Goal: Information Seeking & Learning: Learn about a topic

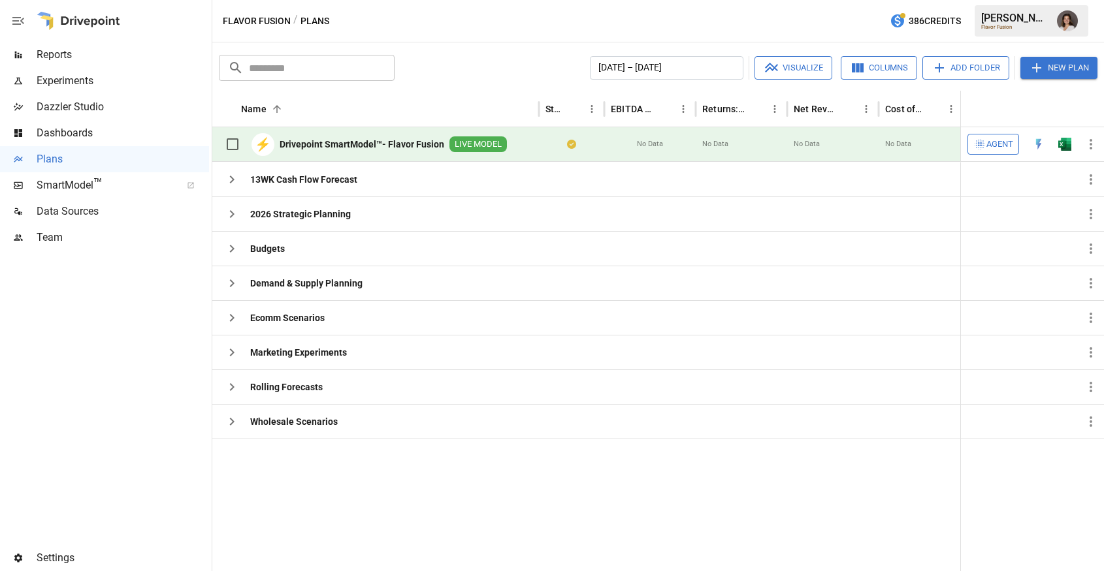
click at [123, 55] on span "Reports" at bounding box center [123, 55] width 172 height 16
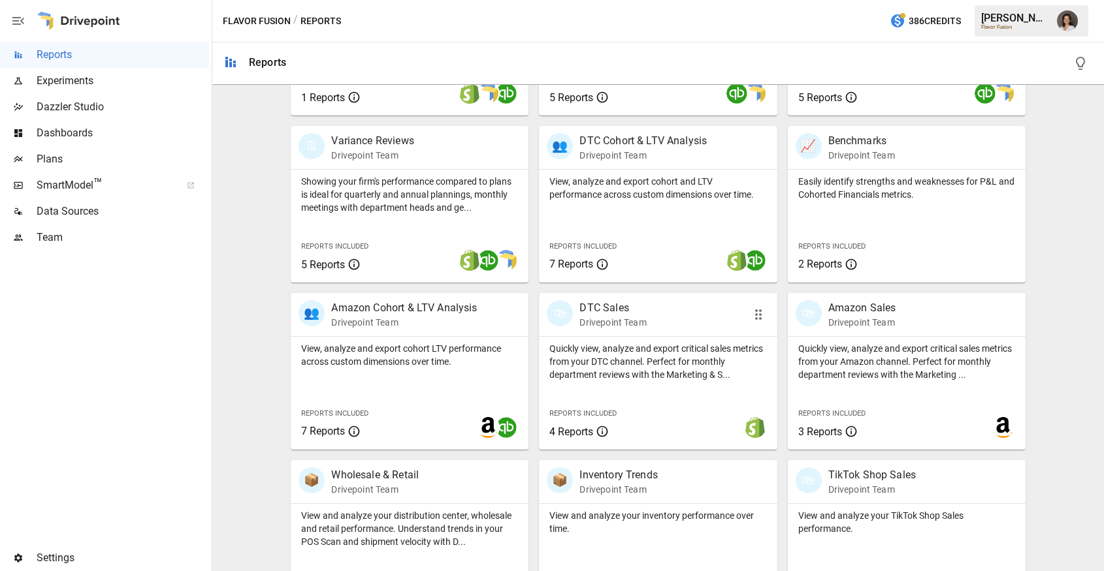
scroll to position [436, 0]
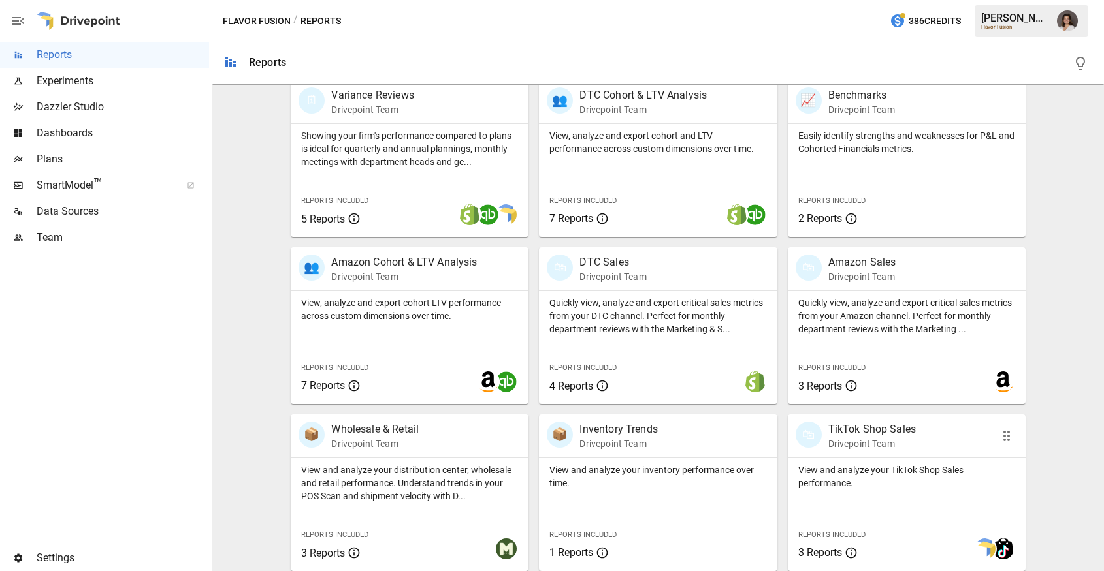
click at [904, 456] on div "🛍 TikTok Shop Sales Drivepoint Team" at bounding box center [907, 436] width 238 height 43
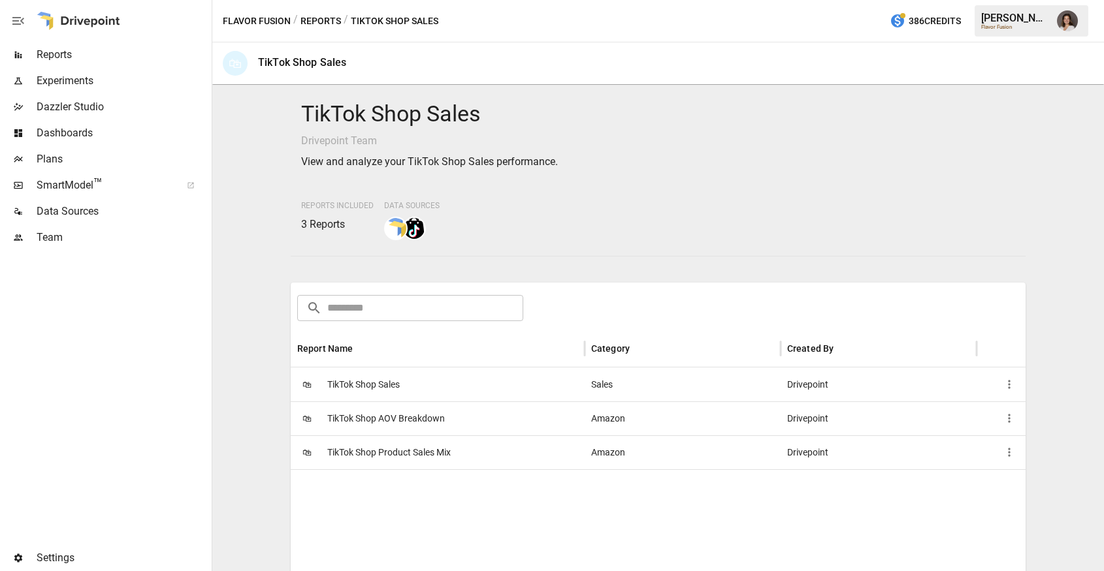
click at [473, 384] on div "🛍 TikTok Shop Sales" at bounding box center [438, 385] width 294 height 34
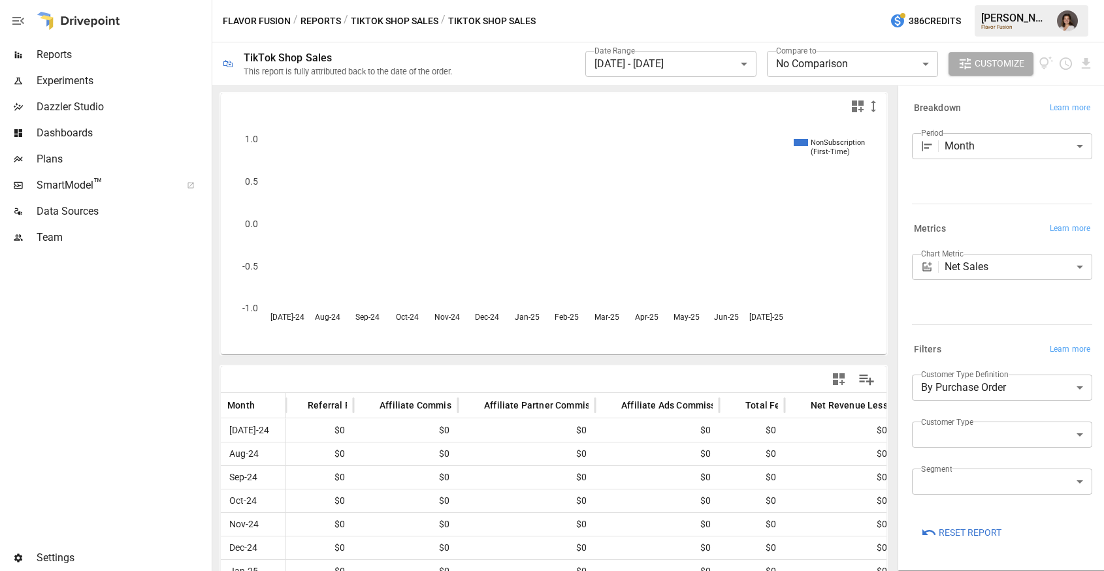
scroll to position [0, 713]
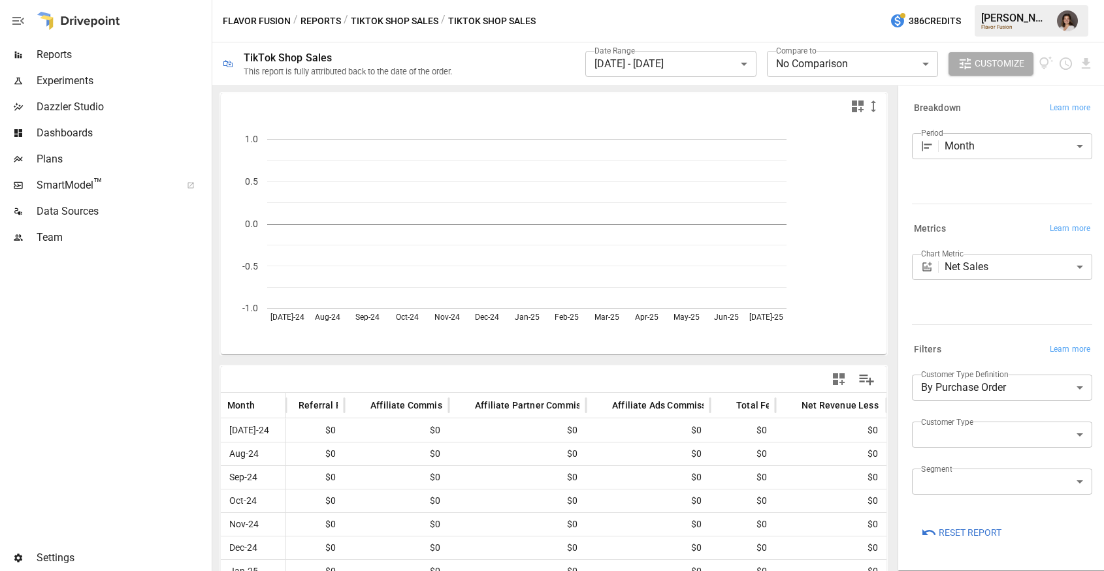
click at [639, 0] on body "**********" at bounding box center [552, 0] width 1104 height 0
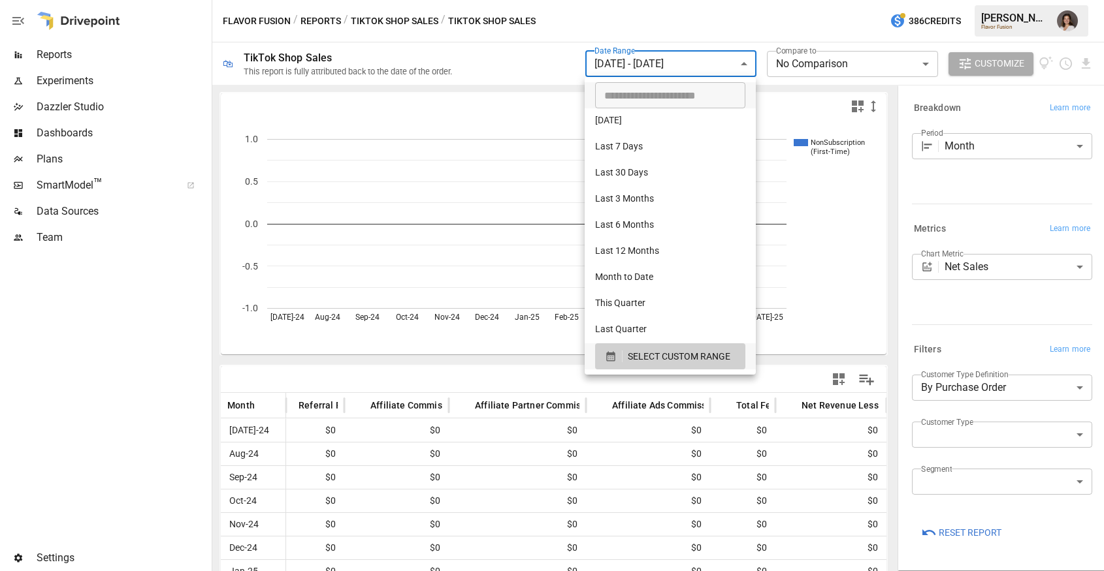
click at [648, 221] on li "Last 6 Months" at bounding box center [670, 226] width 171 height 26
type input "**********"
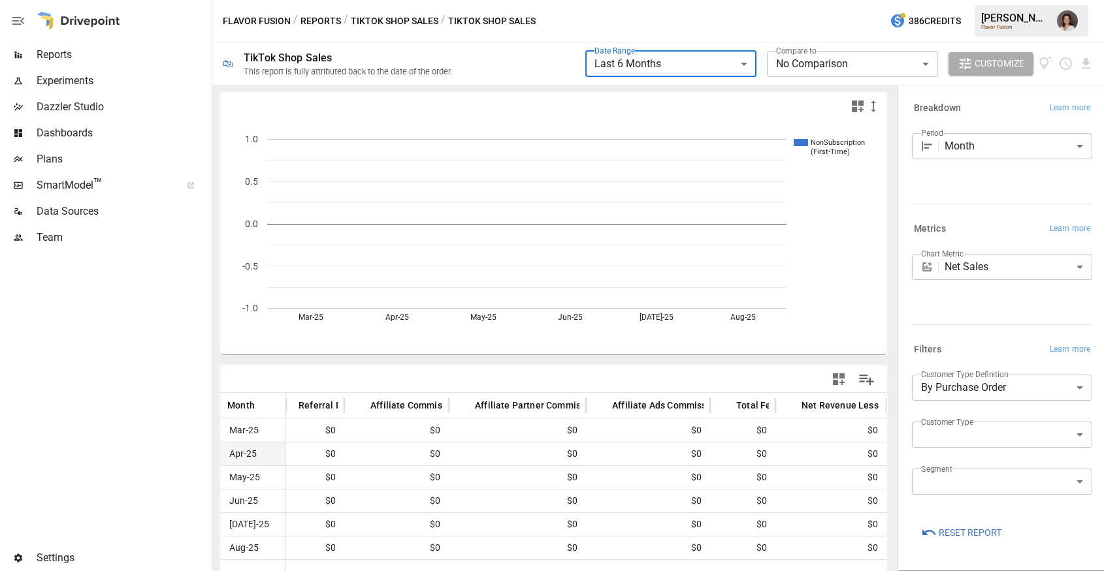
click at [153, 164] on span "Plans" at bounding box center [123, 160] width 172 height 16
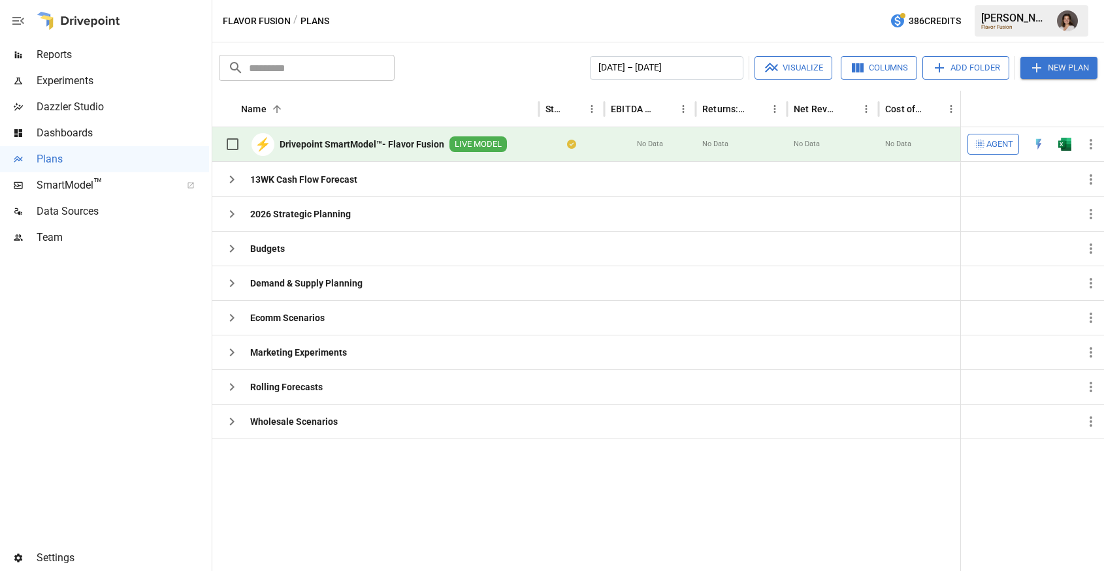
click at [366, 143] on b "Drivepoint SmartModel™- Flavor Fusion" at bounding box center [362, 144] width 165 height 13
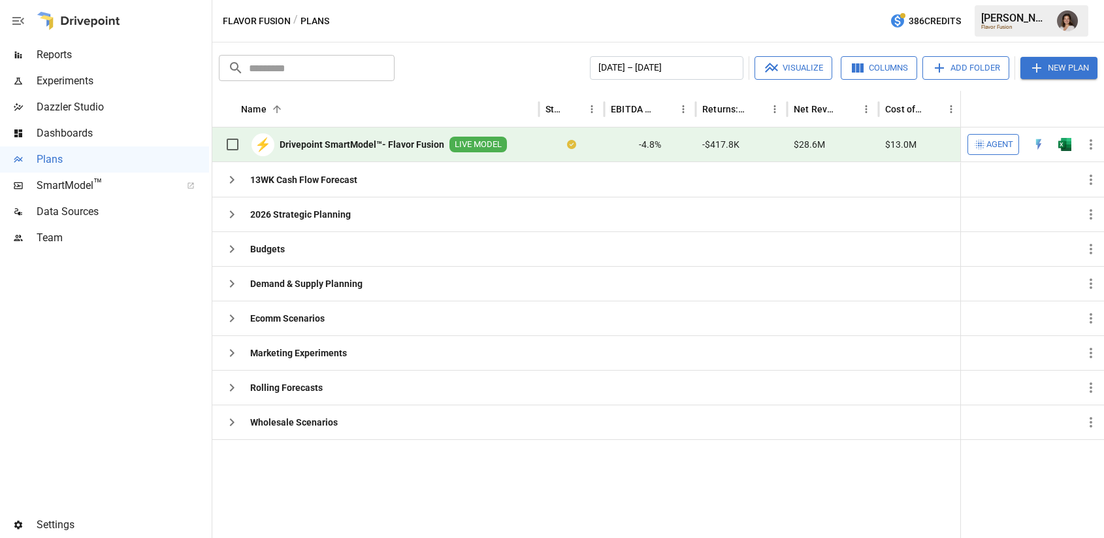
click at [89, 135] on span "Dashboards" at bounding box center [123, 133] width 172 height 16
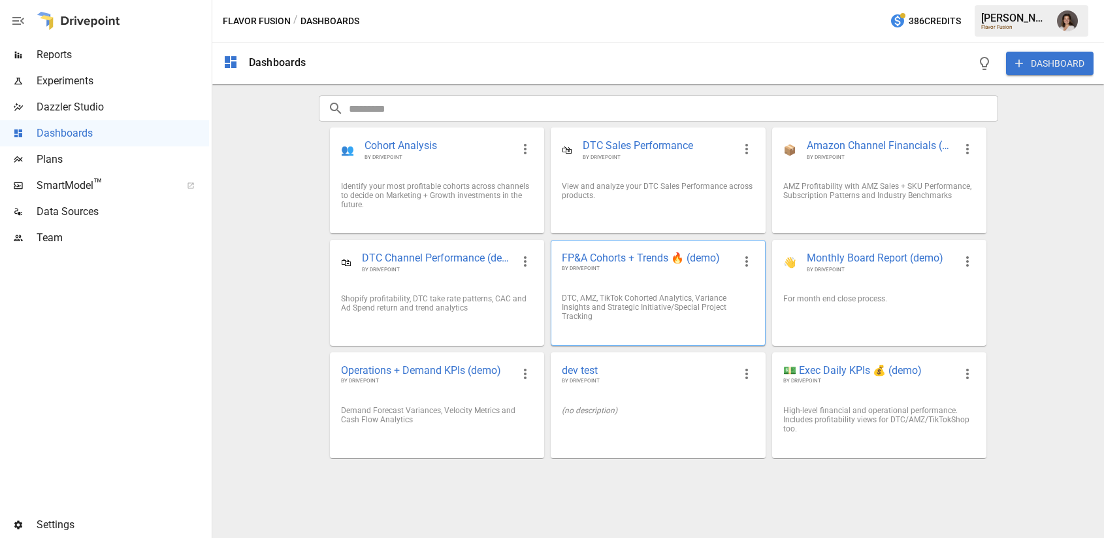
click at [572, 293] on div "DTC, AMZ, TikTok Cohorted Analytics, Variance Insights and Strategic Initiative…" at bounding box center [657, 307] width 213 height 48
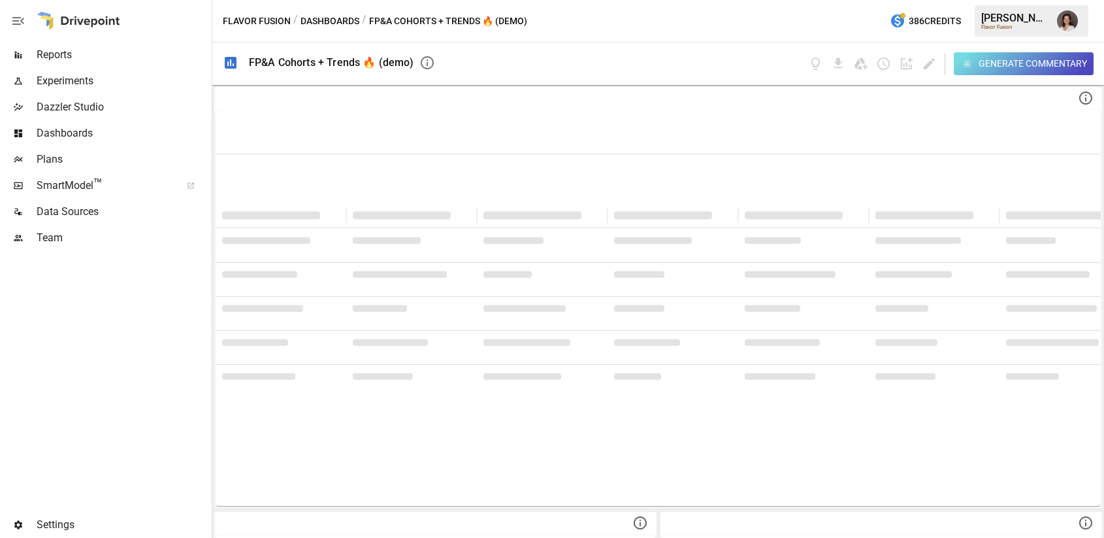
click at [334, 21] on button "Dashboards" at bounding box center [329, 21] width 59 height 16
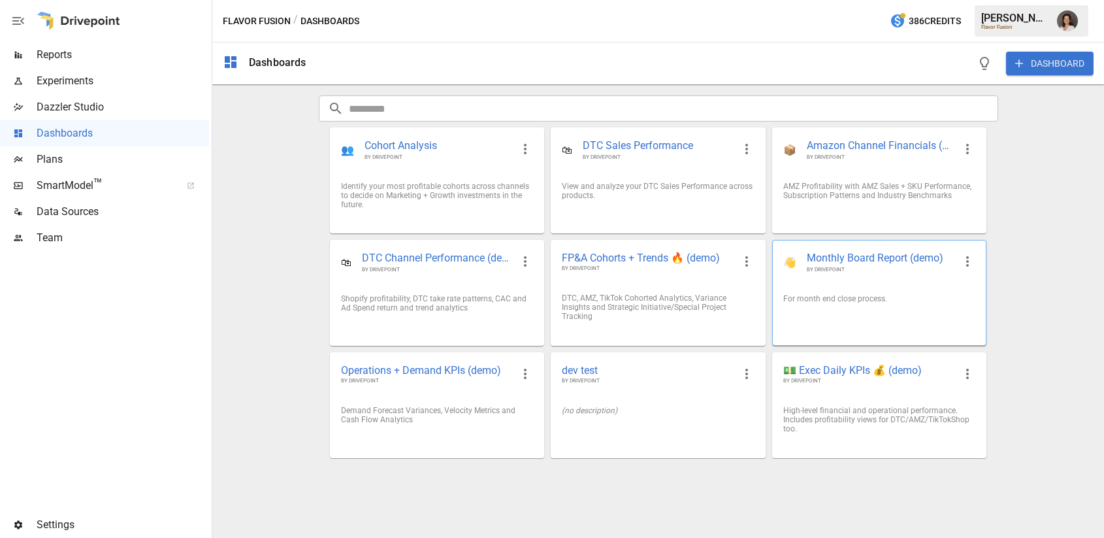
click at [873, 280] on div "👋 Monthly Board Report (demo) BY DRIVEPOINT" at bounding box center [879, 261] width 213 height 43
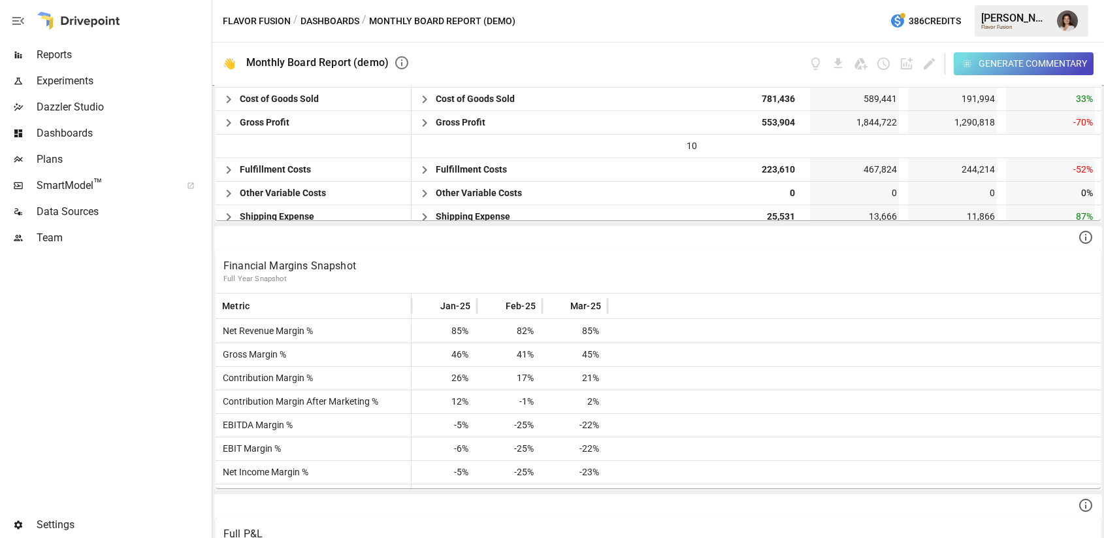
scroll to position [48, 0]
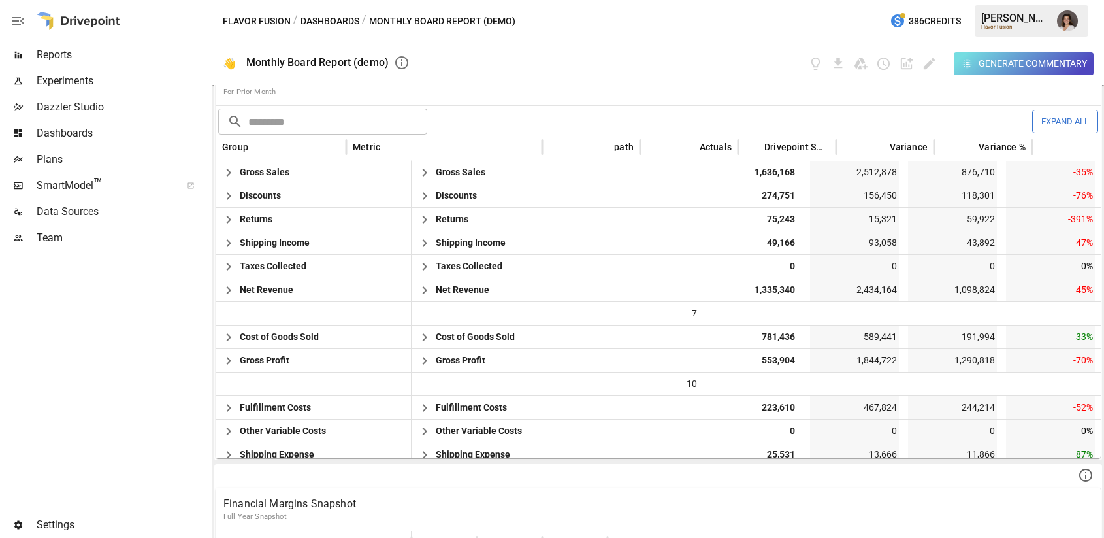
drag, startPoint x: 341, startPoint y: 16, endPoint x: 349, endPoint y: 19, distance: 8.5
click at [342, 16] on button "Dashboards" at bounding box center [329, 21] width 59 height 16
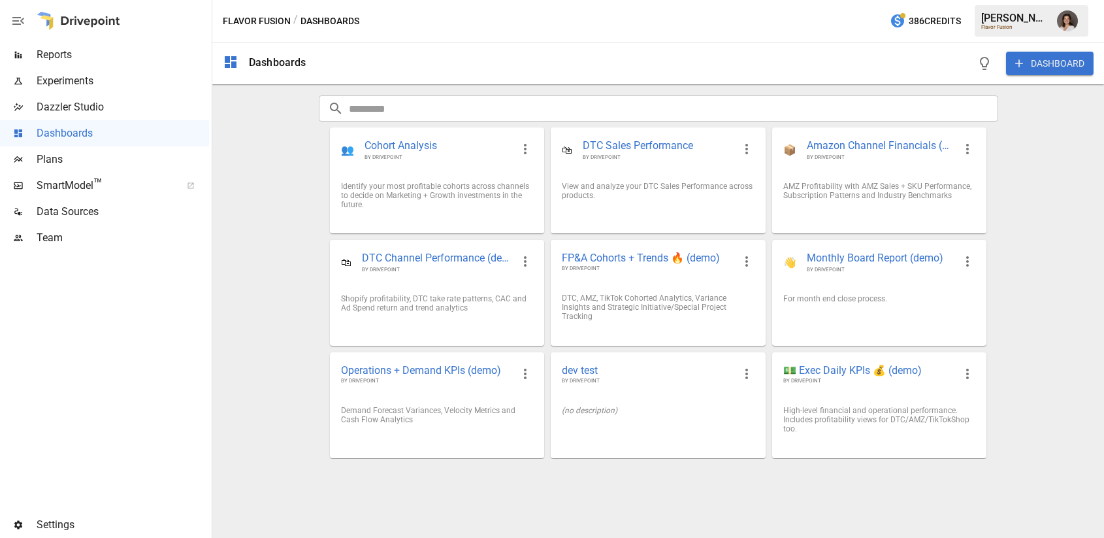
click at [95, 57] on span "Reports" at bounding box center [123, 55] width 172 height 16
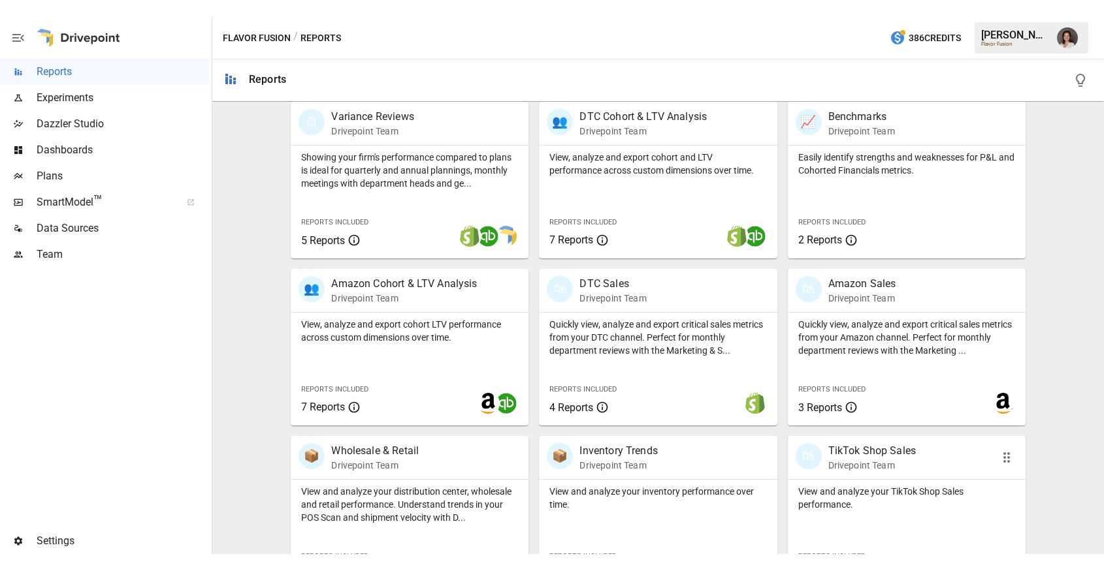
scroll to position [508, 0]
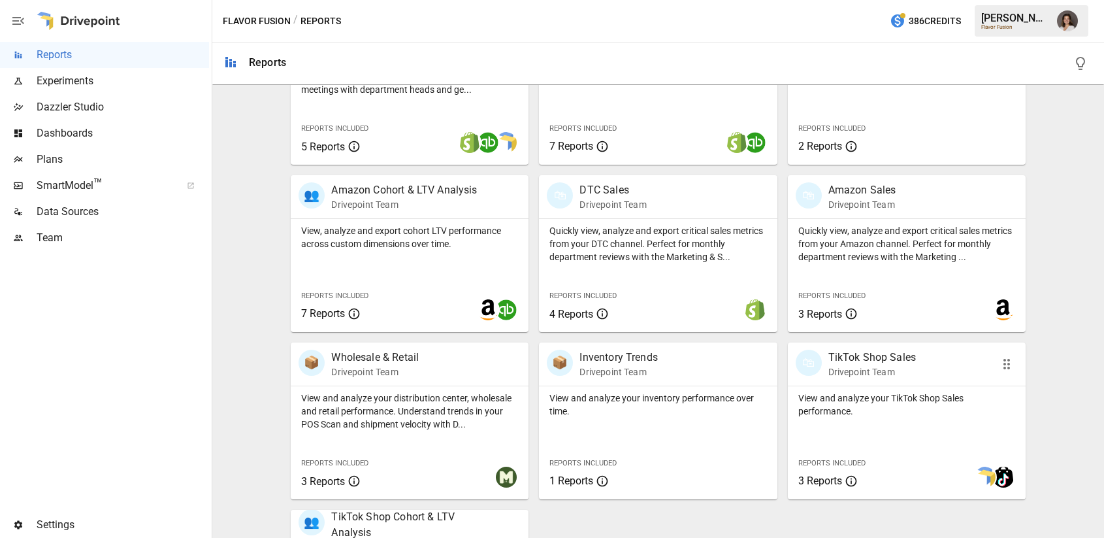
click at [848, 394] on p "View and analyze your TikTok Shop Sales performance." at bounding box center [906, 404] width 217 height 26
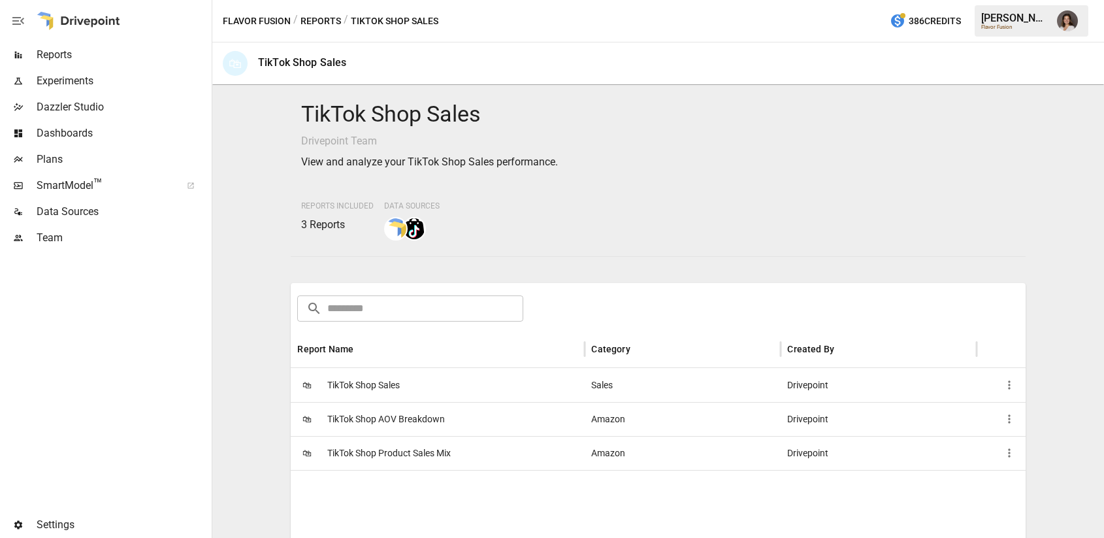
click at [398, 377] on span "TikTok Shop Sales" at bounding box center [363, 384] width 72 height 33
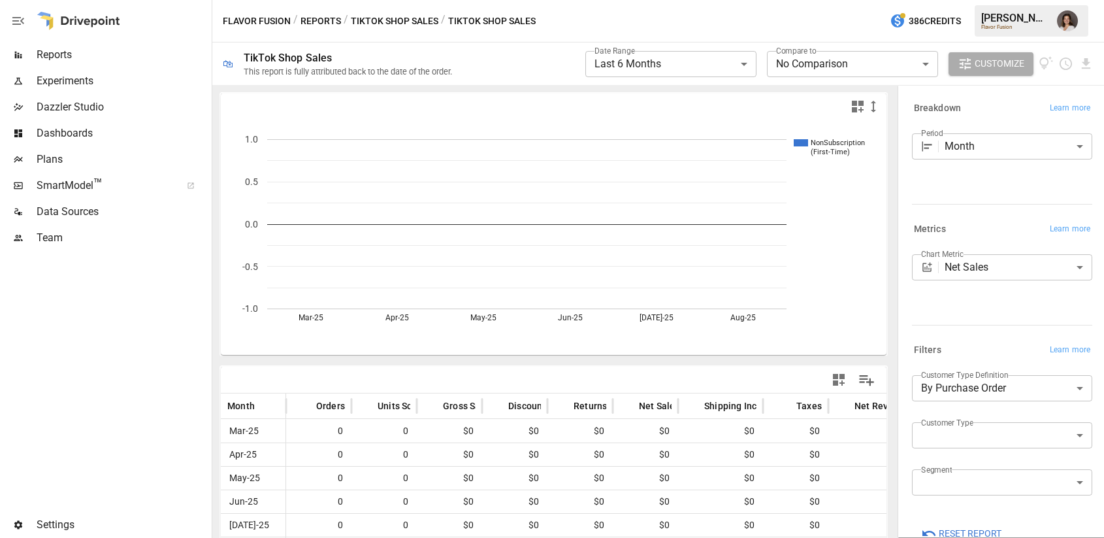
click at [91, 219] on span "Data Sources" at bounding box center [123, 212] width 172 height 16
